Goal: Transaction & Acquisition: Subscribe to service/newsletter

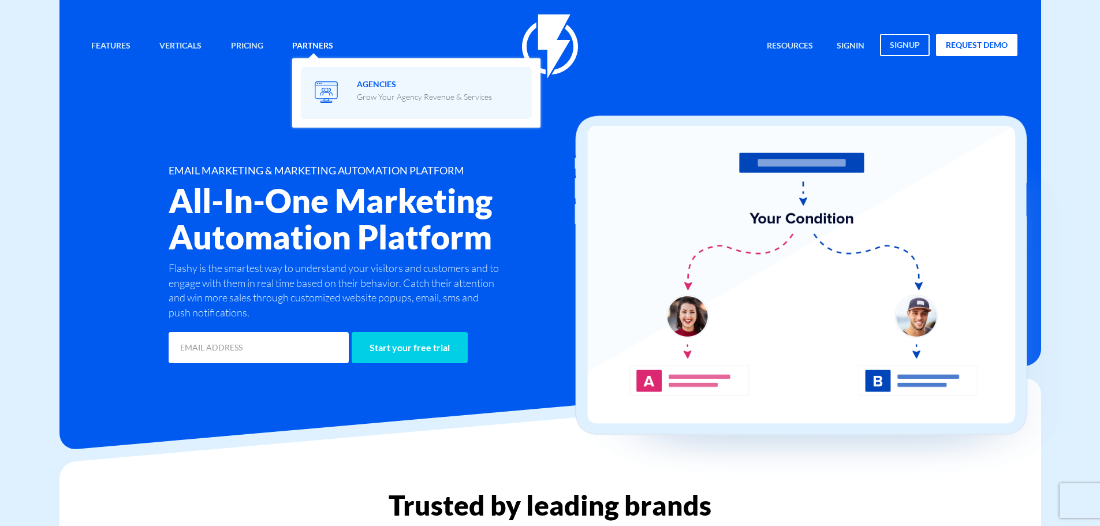
click at [342, 91] on span at bounding box center [325, 92] width 33 height 33
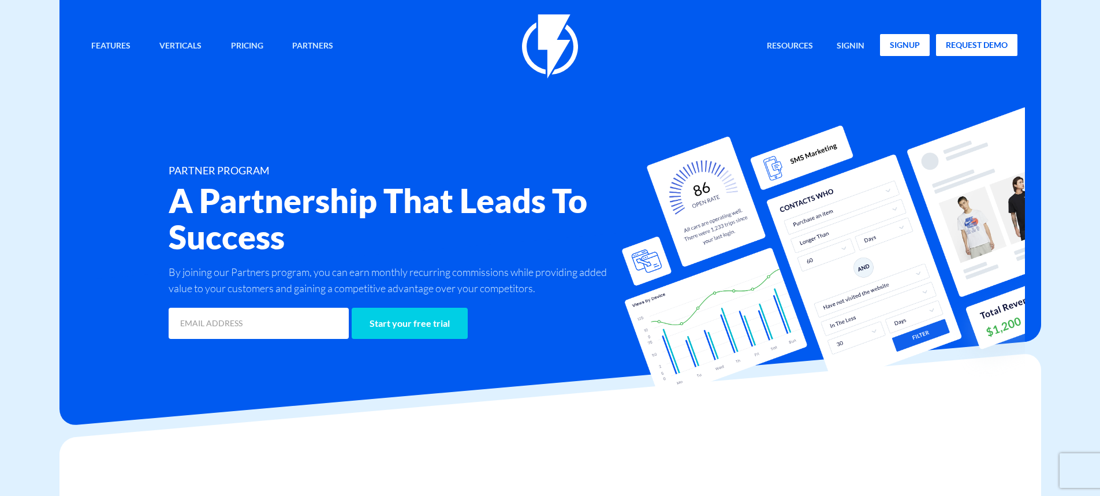
click at [895, 42] on link "signup" at bounding box center [905, 45] width 50 height 22
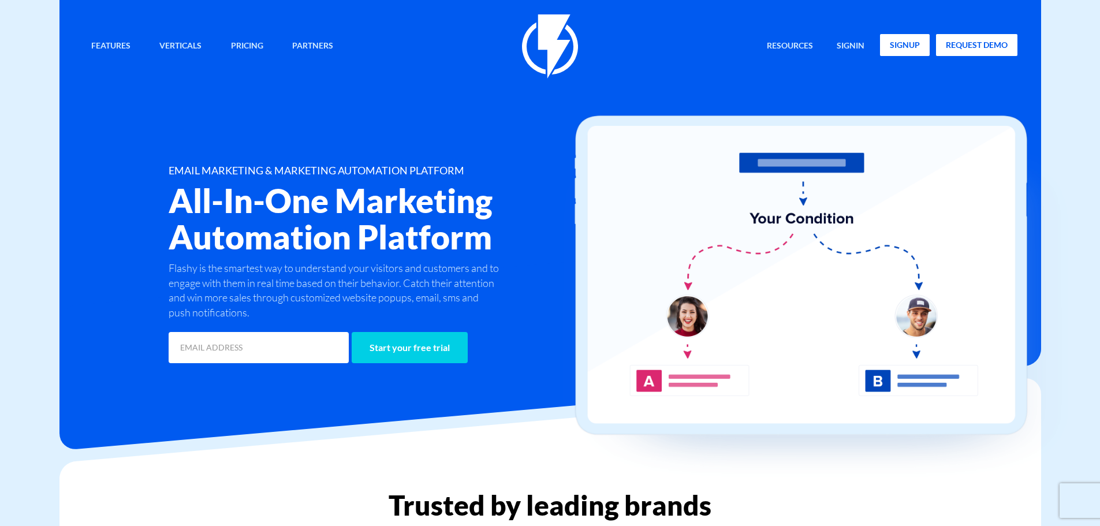
click at [902, 41] on link "signup" at bounding box center [905, 45] width 50 height 22
